Goal: Information Seeking & Learning: Learn about a topic

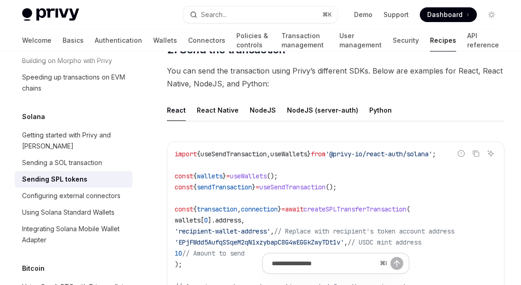
scroll to position [1041, 0]
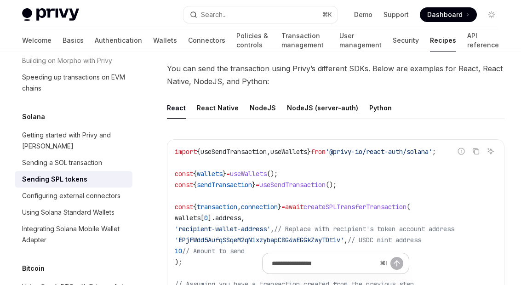
click at [321, 98] on div "NodeJS (server-auth)" at bounding box center [322, 108] width 71 height 22
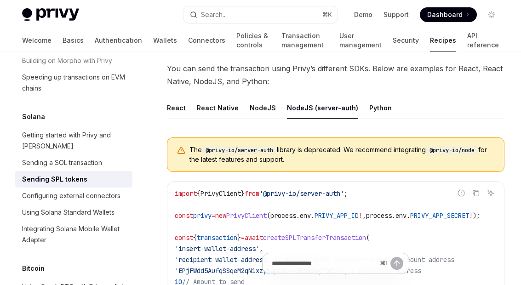
scroll to position [1040, 0]
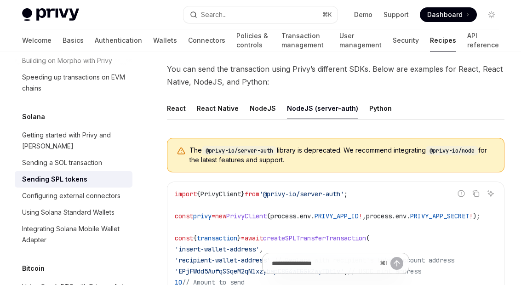
click at [261, 105] on div "NodeJS" at bounding box center [263, 109] width 26 height 22
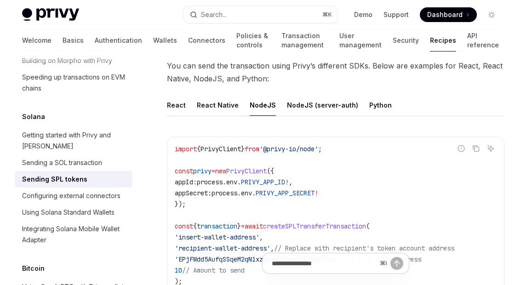
scroll to position [1057, 0]
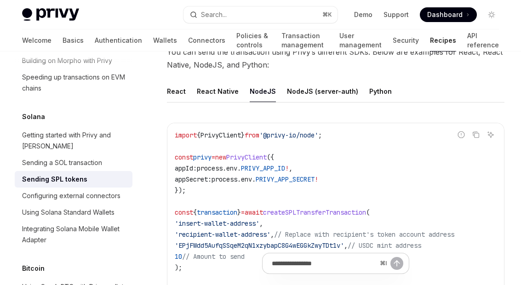
click at [372, 87] on div "Python" at bounding box center [381, 92] width 23 height 22
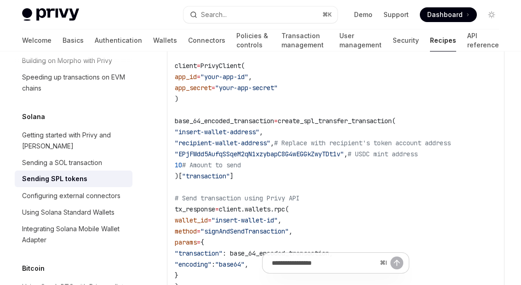
scroll to position [1135, 0]
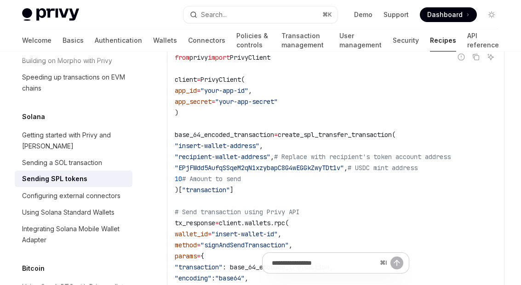
click at [63, 44] on link "Basics" at bounding box center [73, 40] width 21 height 22
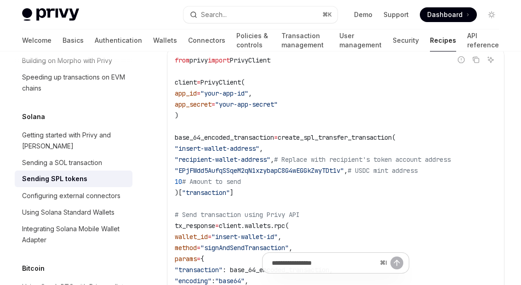
scroll to position [1115, 0]
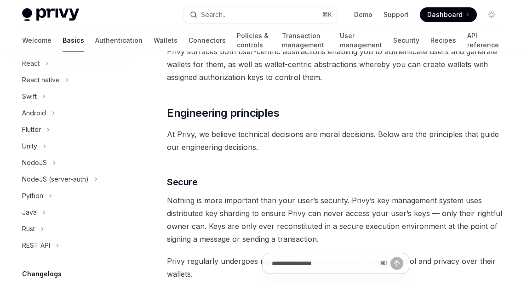
scroll to position [124, 0]
click at [45, 210] on icon "Toggle Java section" at bounding box center [44, 212] width 4 height 11
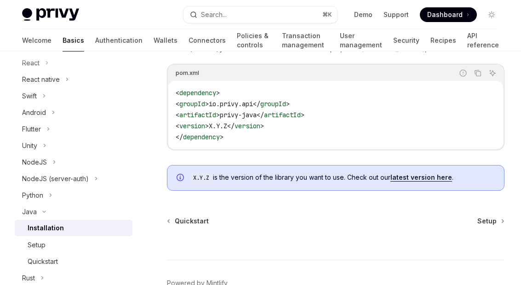
scroll to position [152, 0]
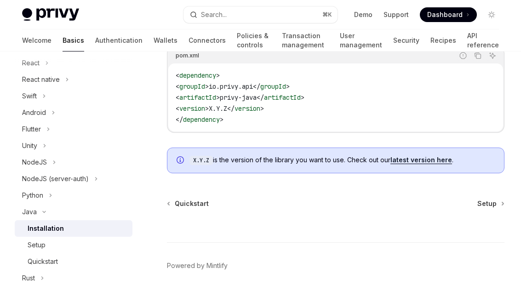
click at [44, 197] on button "Python" at bounding box center [74, 195] width 118 height 17
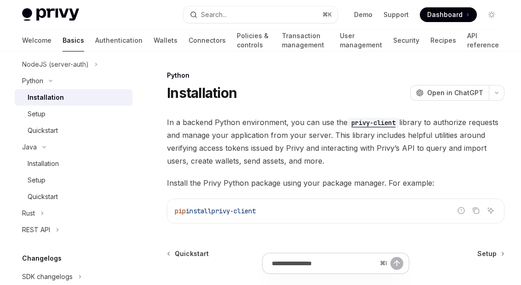
scroll to position [239, 0]
click at [43, 213] on icon "Toggle Rust section" at bounding box center [42, 213] width 1 height 3
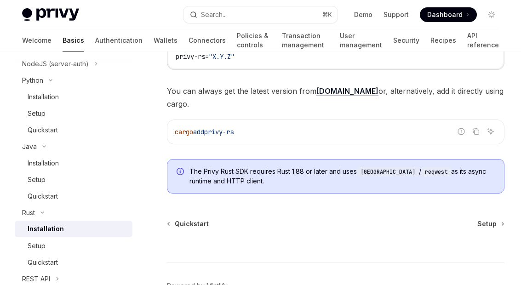
scroll to position [187, 0]
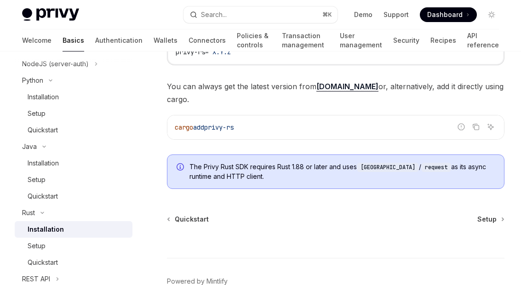
click at [492, 215] on span "Setup" at bounding box center [487, 219] width 19 height 9
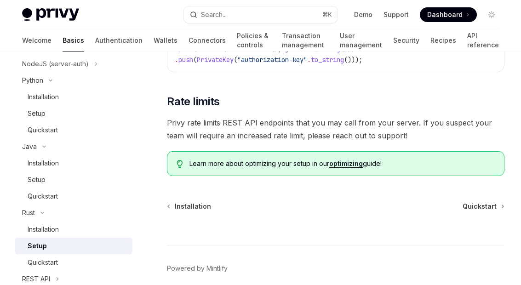
scroll to position [806, 0]
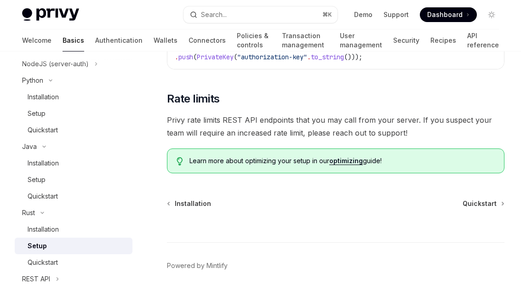
click at [64, 263] on div "Quickstart" at bounding box center [77, 262] width 99 height 11
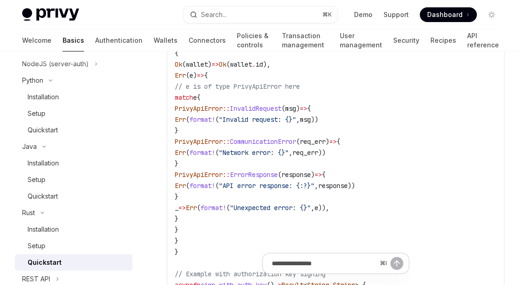
scroll to position [3819, 0]
click at [59, 278] on icon "Toggle REST API section" at bounding box center [58, 279] width 4 height 11
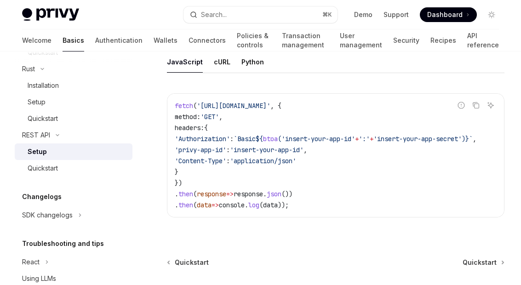
click at [483, 261] on span "Quickstart" at bounding box center [480, 262] width 34 height 9
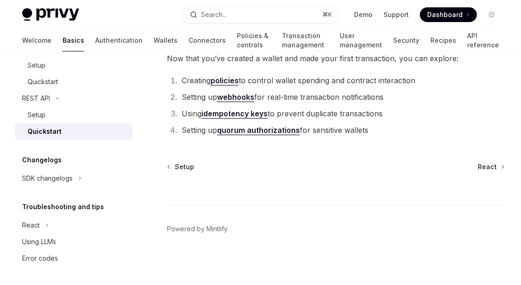
scroll to position [420, 0]
click at [46, 227] on icon "Toggle React section" at bounding box center [47, 225] width 4 height 11
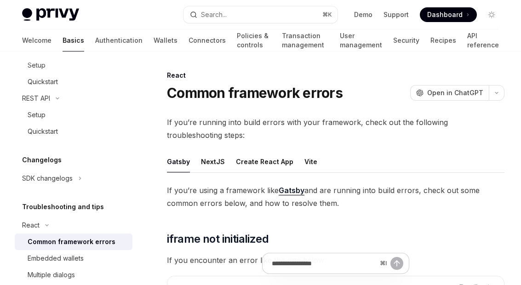
click at [214, 160] on div "NextJS" at bounding box center [213, 162] width 24 height 22
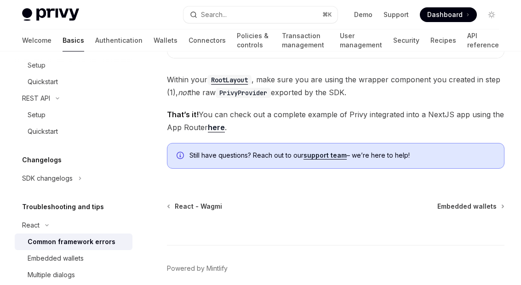
scroll to position [686, 0]
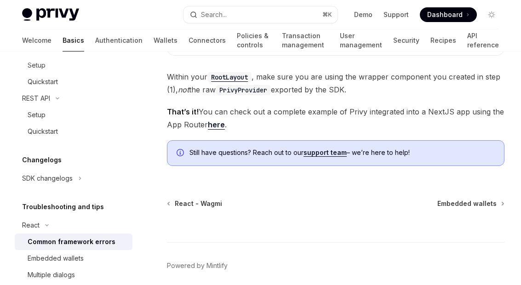
click at [490, 207] on span "Embedded wallets" at bounding box center [467, 203] width 59 height 9
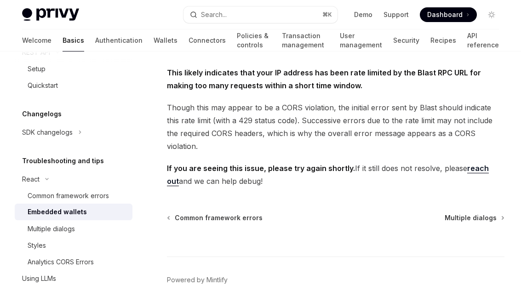
scroll to position [326, 0]
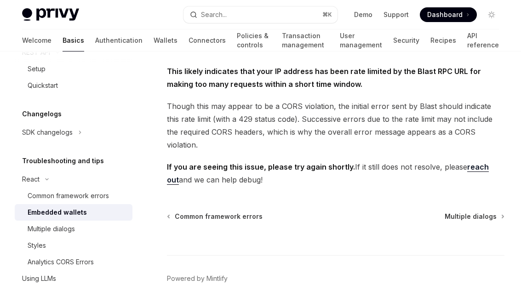
click at [485, 212] on span "Multiple dialogs" at bounding box center [471, 216] width 52 height 9
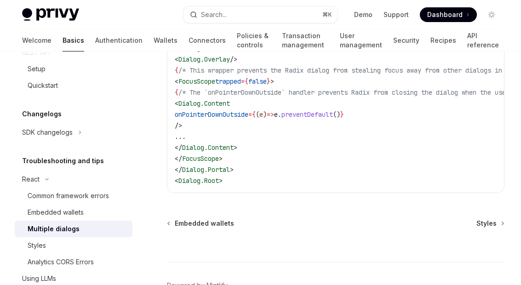
scroll to position [518, 0]
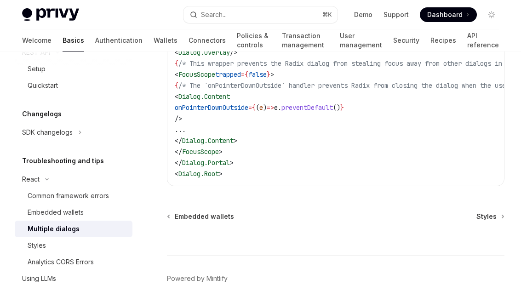
click at [487, 221] on span "Styles" at bounding box center [487, 216] width 20 height 9
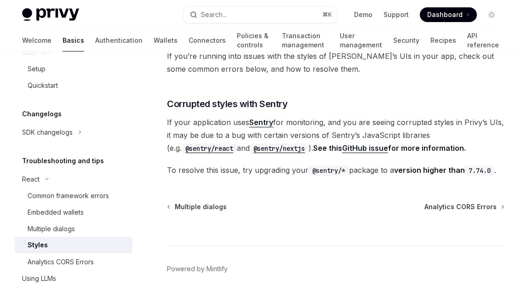
scroll to position [70, 0]
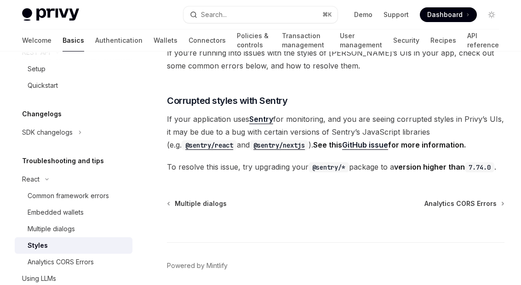
click at [480, 207] on span "Analytics CORS Errors" at bounding box center [461, 203] width 72 height 9
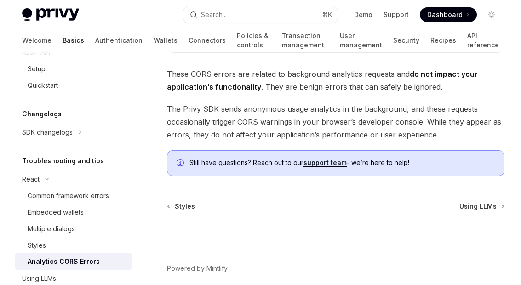
scroll to position [113, 0]
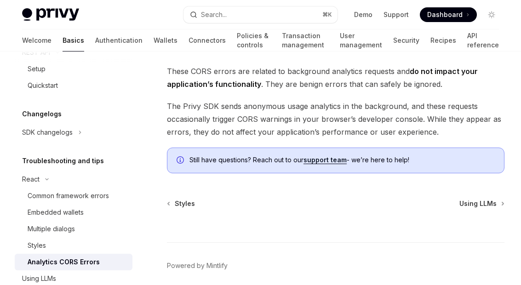
click at [481, 217] on div "⌘ I" at bounding box center [336, 226] width 338 height 34
click at [484, 208] on span "Using LLMs" at bounding box center [478, 203] width 37 height 9
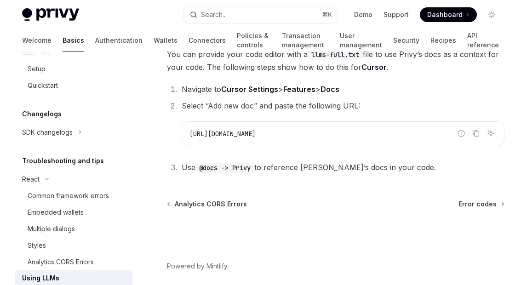
scroll to position [126, 0]
click at [490, 201] on span "Error codes" at bounding box center [478, 203] width 38 height 9
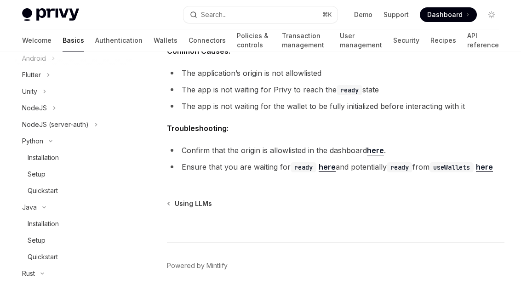
scroll to position [179, 0]
click at [43, 277] on button "Rust" at bounding box center [74, 273] width 118 height 17
click at [44, 212] on button "Java" at bounding box center [74, 208] width 118 height 17
click at [59, 242] on icon "Toggle REST API section" at bounding box center [57, 241] width 11 height 4
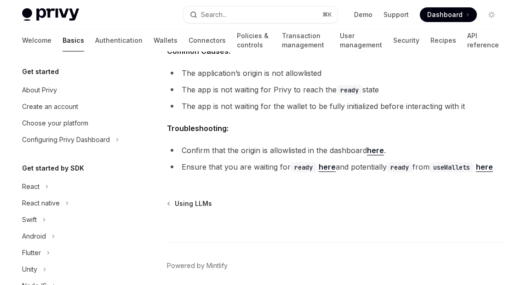
scroll to position [0, 0]
click at [119, 140] on icon "Toggle Configuring Privy Dashboard section" at bounding box center [118, 139] width 4 height 11
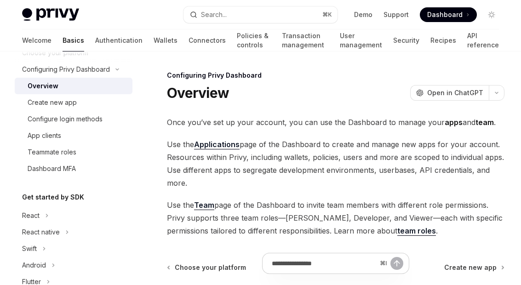
scroll to position [83, 0]
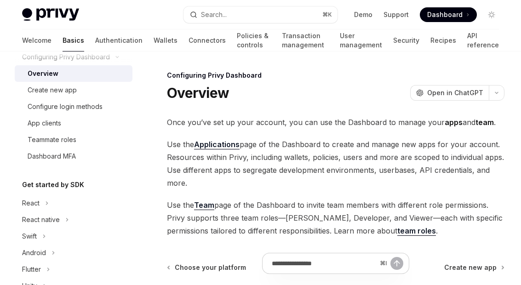
click at [98, 95] on div "Create new app" at bounding box center [77, 90] width 99 height 11
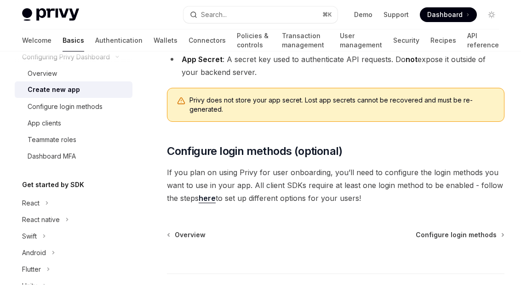
scroll to position [338, 0]
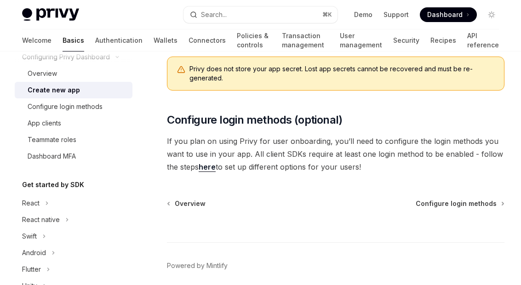
click at [456, 207] on span "Configure login methods" at bounding box center [456, 203] width 81 height 9
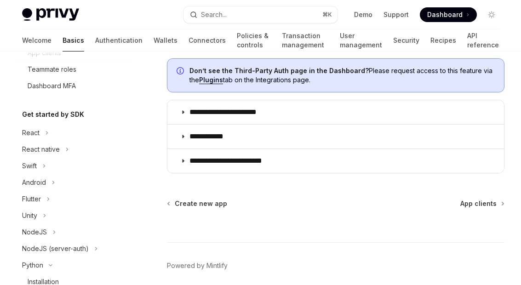
scroll to position [155, 0]
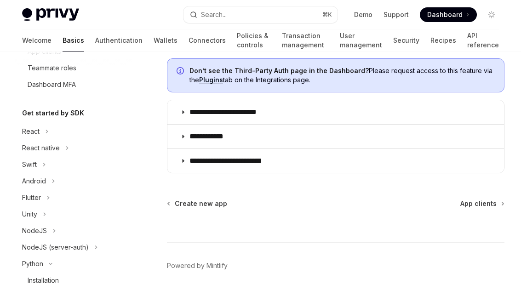
click at [49, 232] on button "NodeJS" at bounding box center [74, 231] width 118 height 17
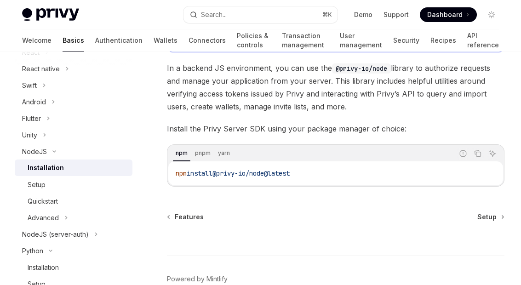
scroll to position [112, 0]
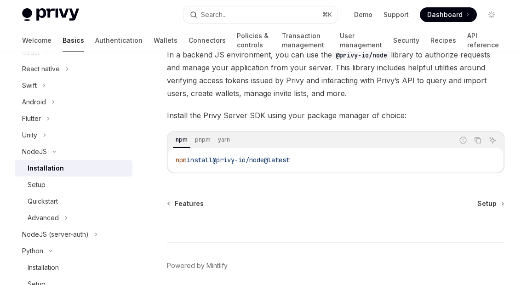
click at [489, 206] on span "Setup" at bounding box center [487, 203] width 19 height 9
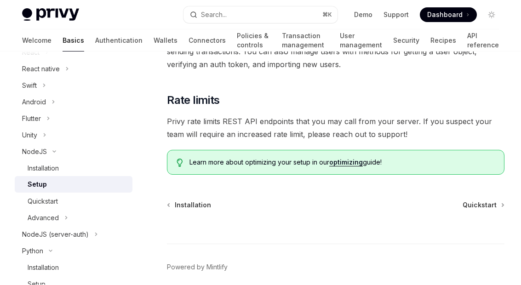
scroll to position [446, 0]
click at [487, 206] on span "Quickstart" at bounding box center [480, 204] width 34 height 9
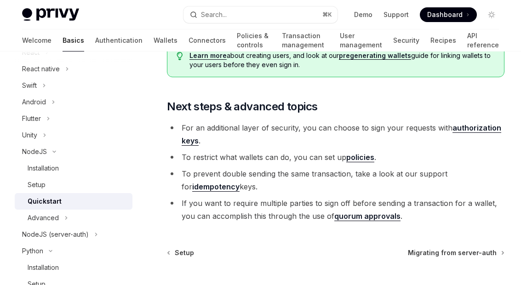
scroll to position [1934, 0]
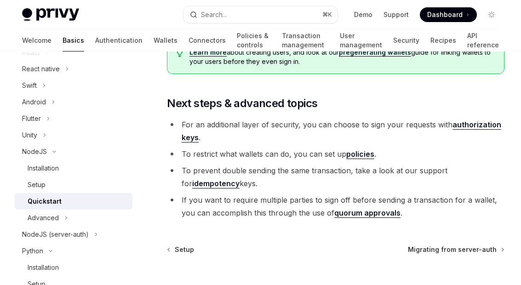
click at [460, 248] on span "Migrating from server-auth" at bounding box center [452, 249] width 89 height 9
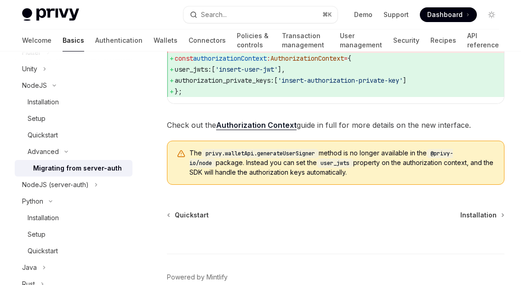
scroll to position [1291, 0]
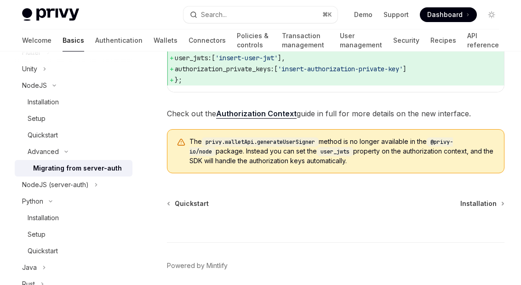
click at [62, 200] on button "Python" at bounding box center [74, 201] width 118 height 17
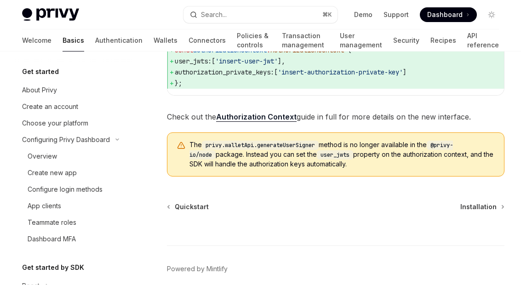
scroll to position [1286, 0]
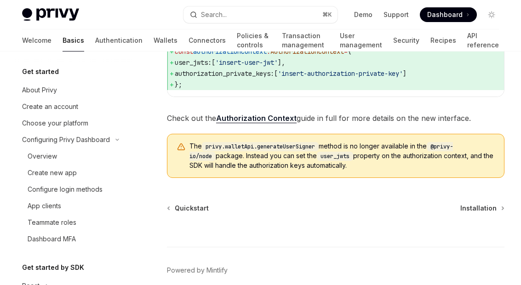
click at [95, 39] on link "Authentication" at bounding box center [118, 40] width 47 height 22
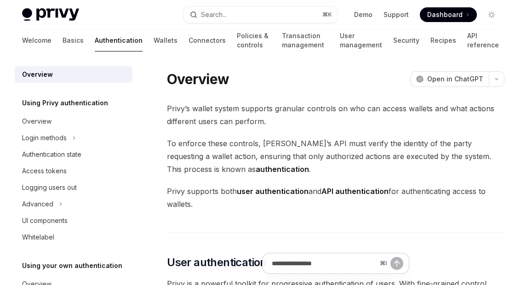
click at [64, 207] on button "Advanced" at bounding box center [74, 204] width 118 height 17
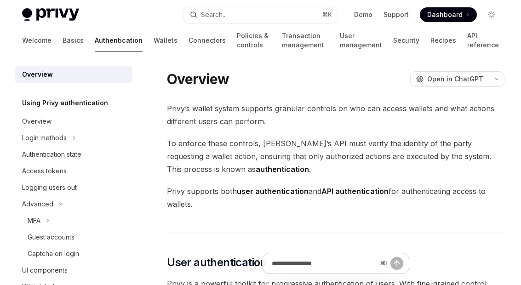
click at [154, 44] on link "Wallets" at bounding box center [166, 40] width 24 height 22
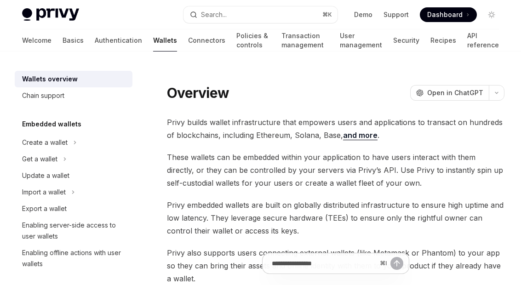
click at [104, 98] on div "Chain support" at bounding box center [74, 95] width 105 height 11
click at [103, 96] on div "Chain support" at bounding box center [74, 95] width 105 height 11
click at [101, 95] on div "Chain support" at bounding box center [74, 95] width 105 height 11
click at [65, 93] on div "Chain support" at bounding box center [74, 95] width 105 height 11
click at [66, 98] on div "Chain support" at bounding box center [74, 95] width 105 height 11
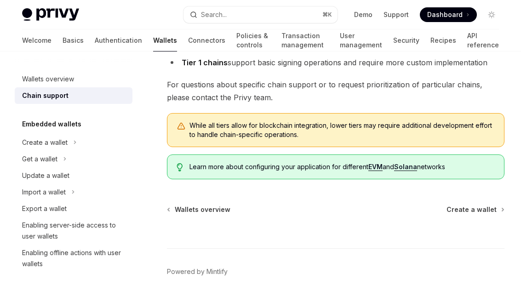
scroll to position [1241, 0]
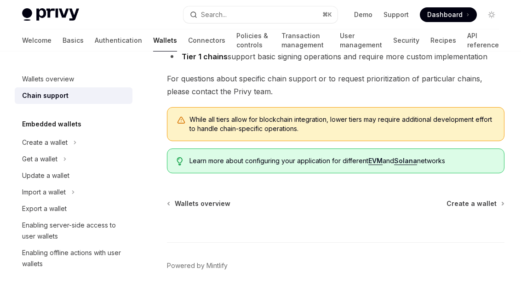
type textarea "*"
